Goal: Task Accomplishment & Management: Manage account settings

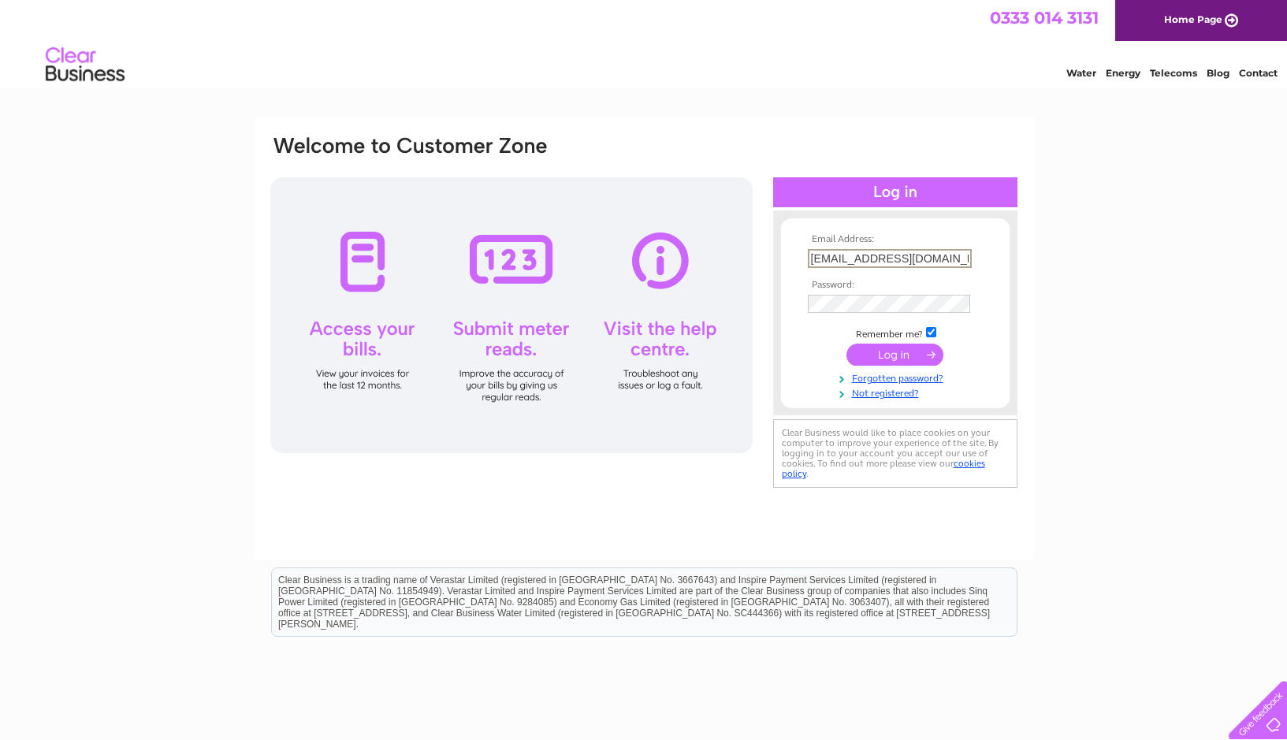
type input "[EMAIL_ADDRESS][DOMAIN_NAME]"
click at [895, 353] on input "submit" at bounding box center [895, 355] width 97 height 22
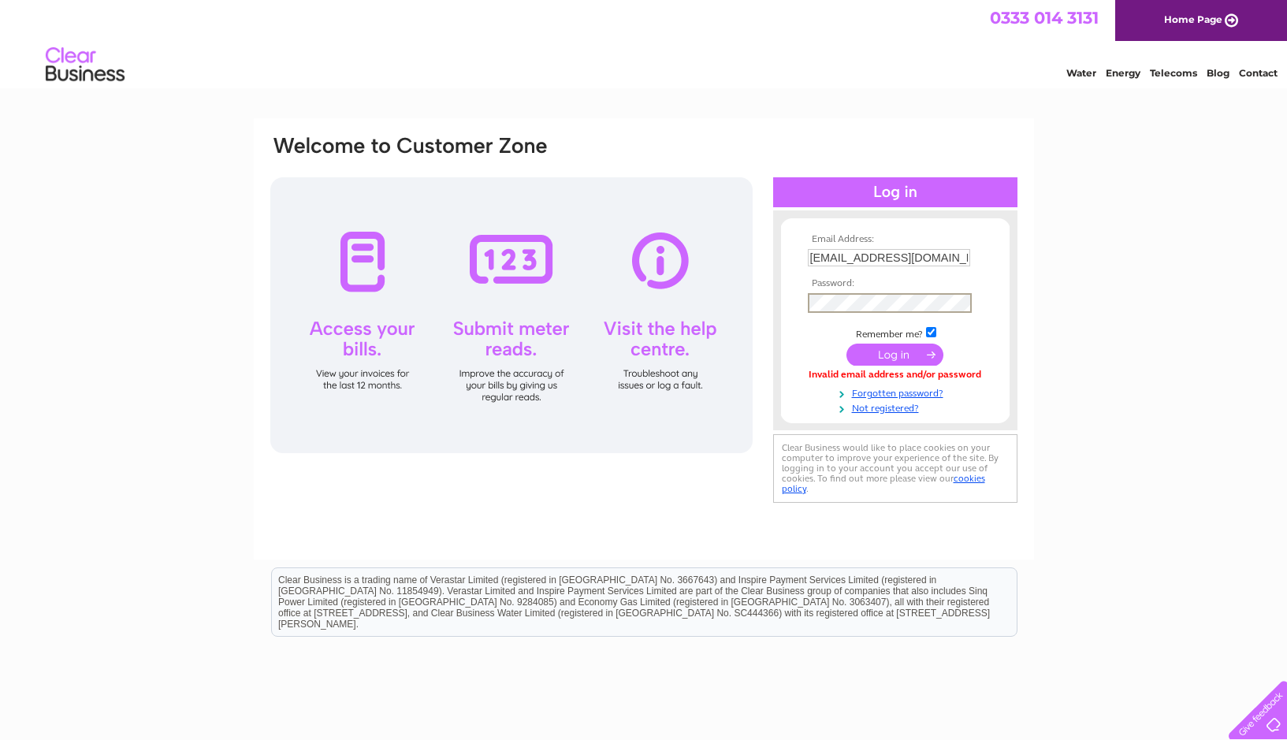
click at [895, 353] on input "submit" at bounding box center [895, 355] width 97 height 22
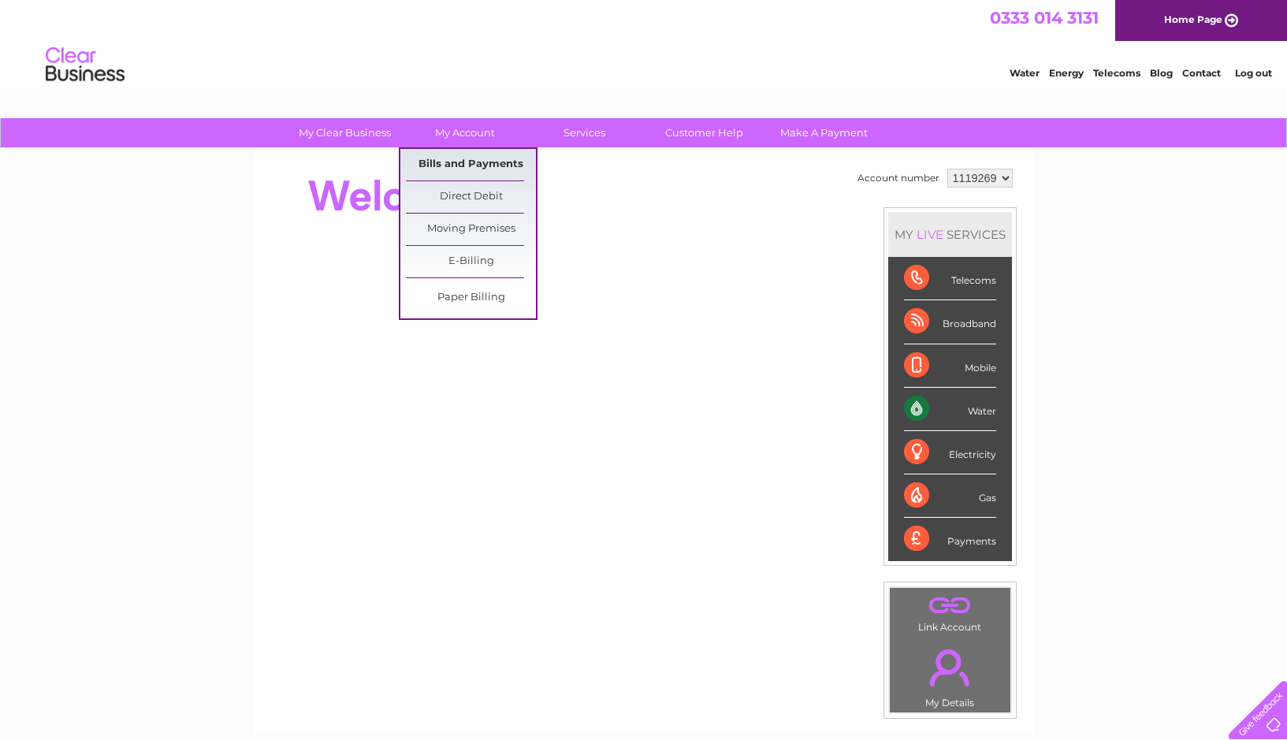
click at [473, 155] on link "Bills and Payments" at bounding box center [471, 165] width 130 height 32
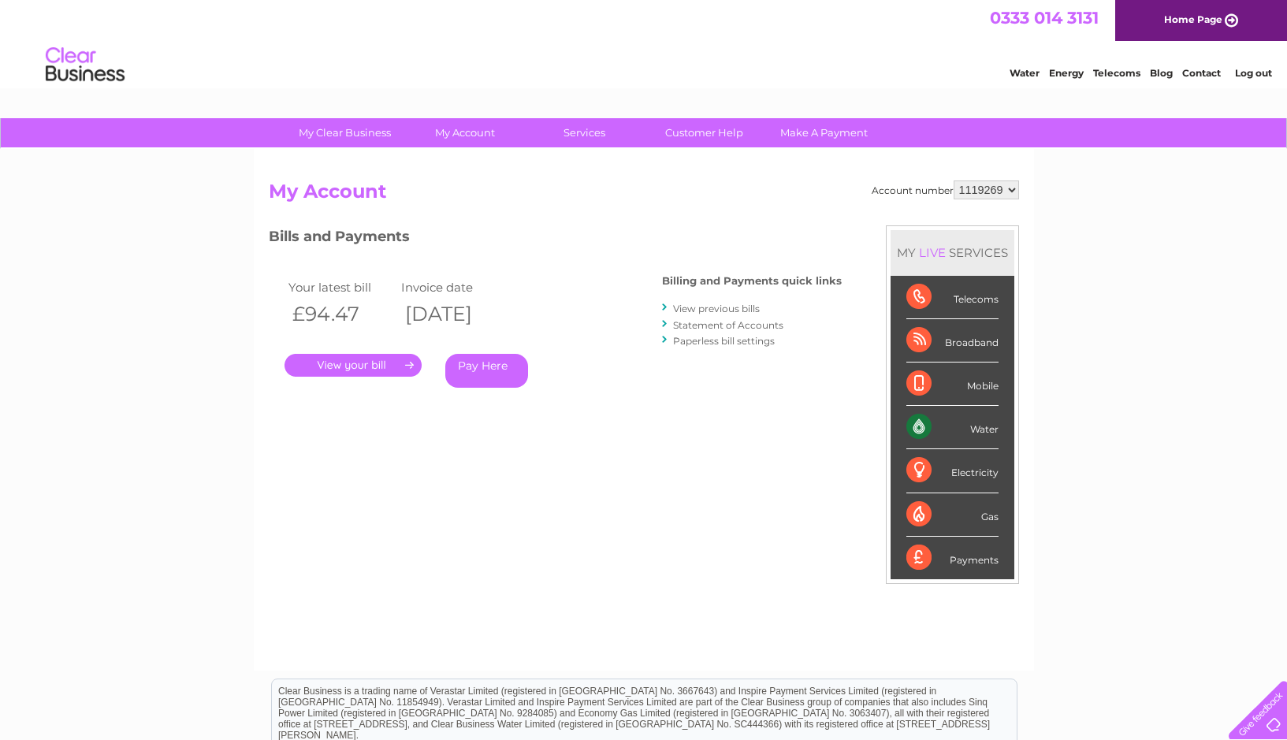
click at [414, 367] on link "." at bounding box center [353, 365] width 137 height 23
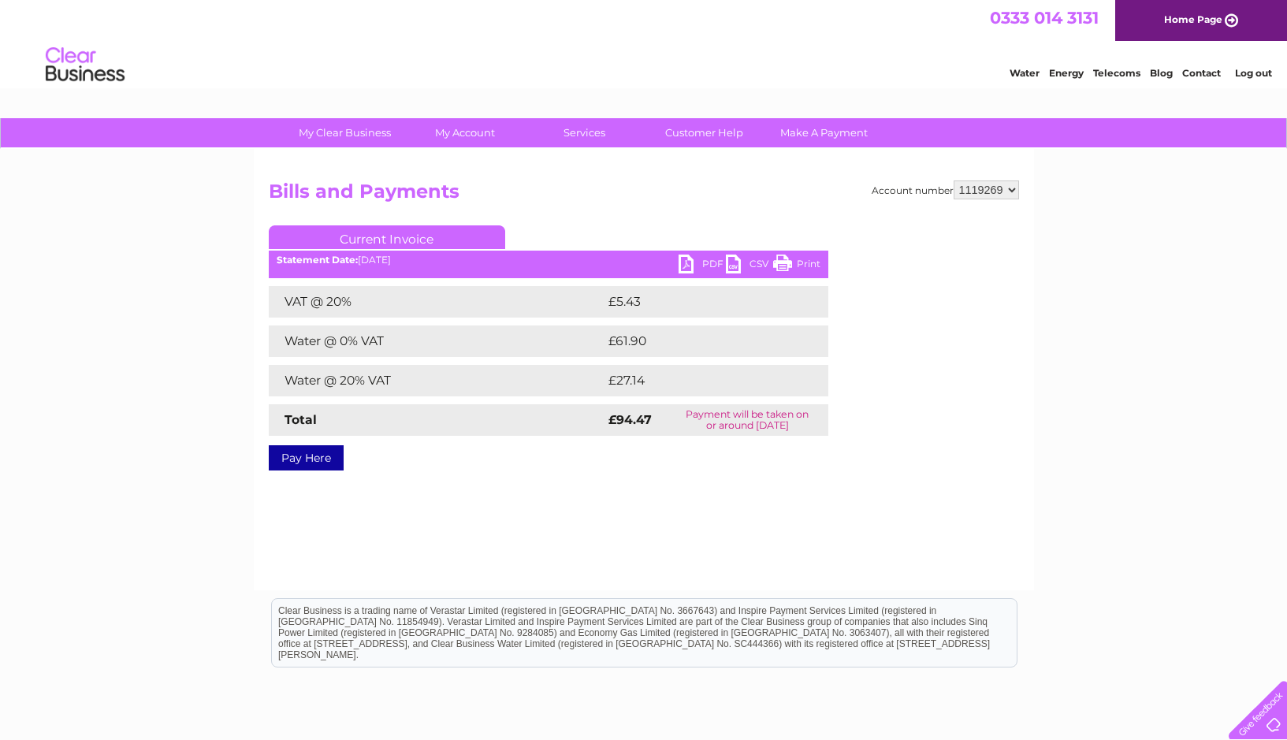
click at [709, 262] on link "PDF" at bounding box center [702, 266] width 47 height 23
